Goal: Information Seeking & Learning: Learn about a topic

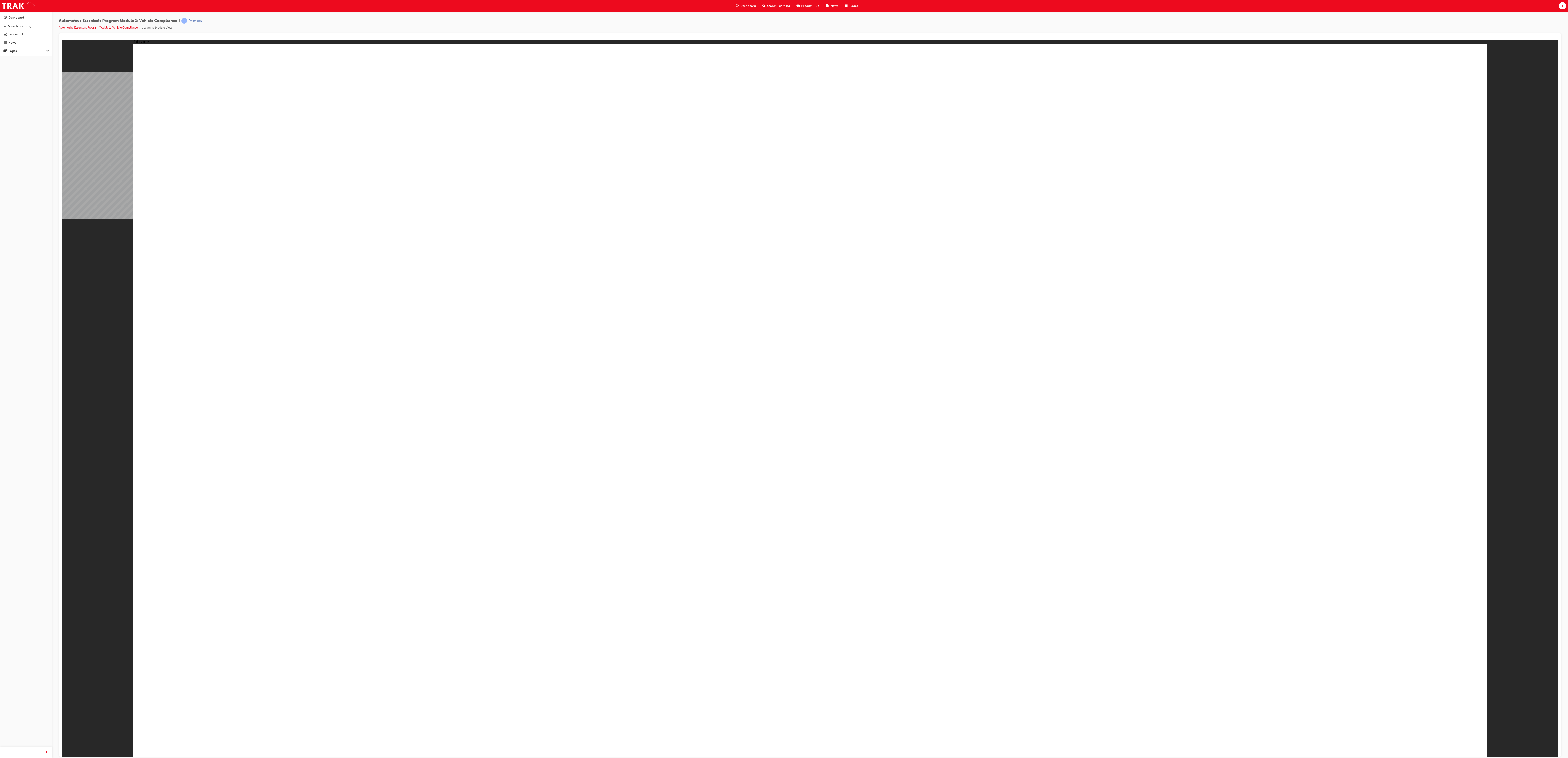
drag, startPoint x: 1112, startPoint y: 422, endPoint x: 1118, endPoint y: 424, distance: 6.3
